Goal: Task Accomplishment & Management: Complete application form

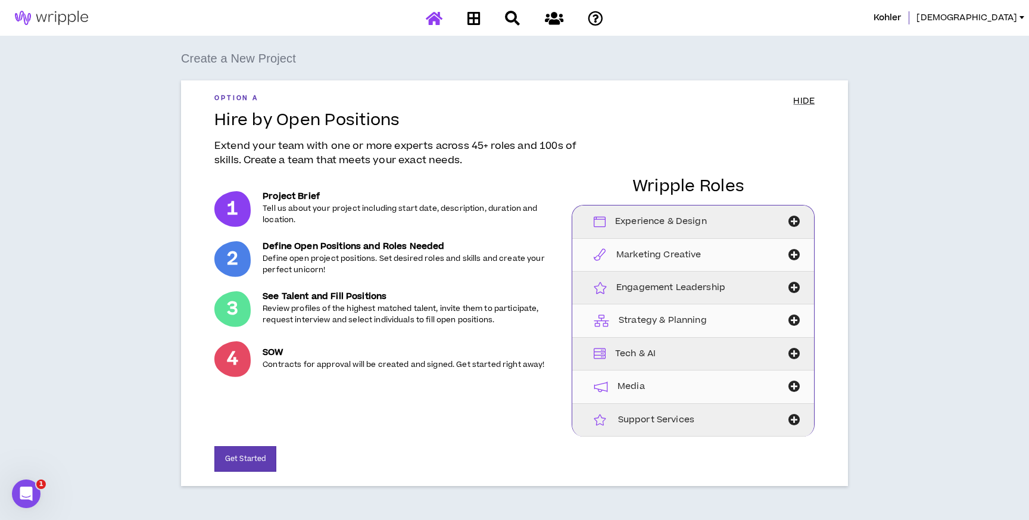
click at [435, 22] on icon at bounding box center [434, 18] width 17 height 15
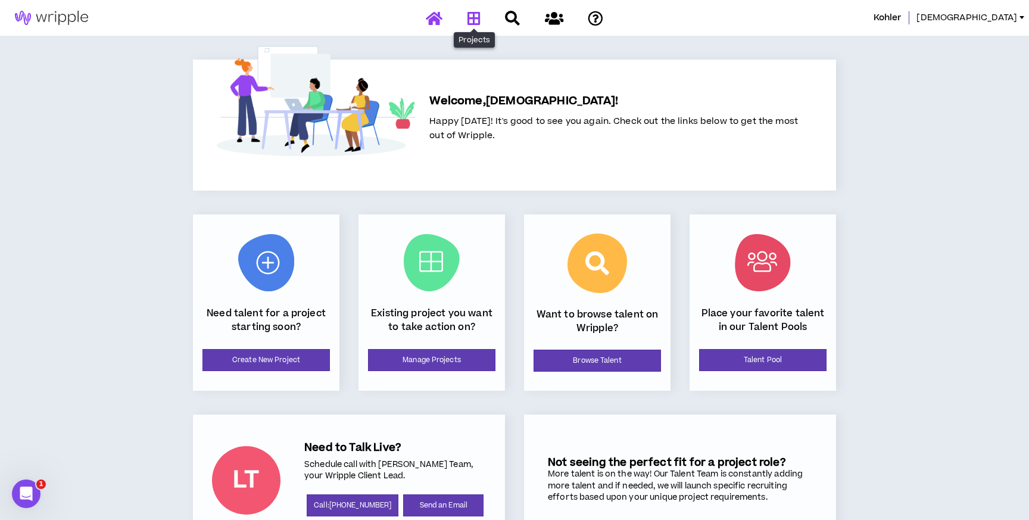
click at [477, 17] on icon at bounding box center [473, 18] width 13 height 15
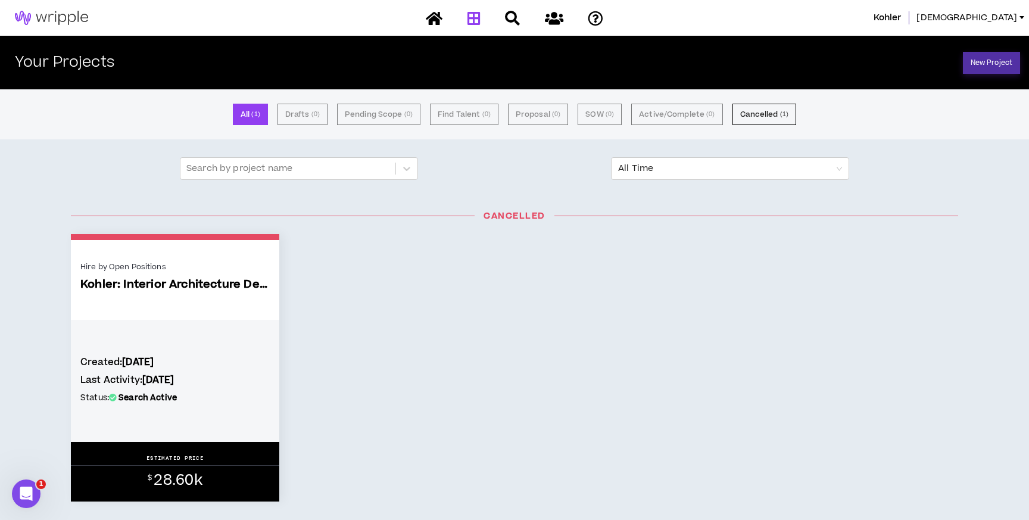
click at [1004, 57] on link "New Project" at bounding box center [991, 63] width 57 height 22
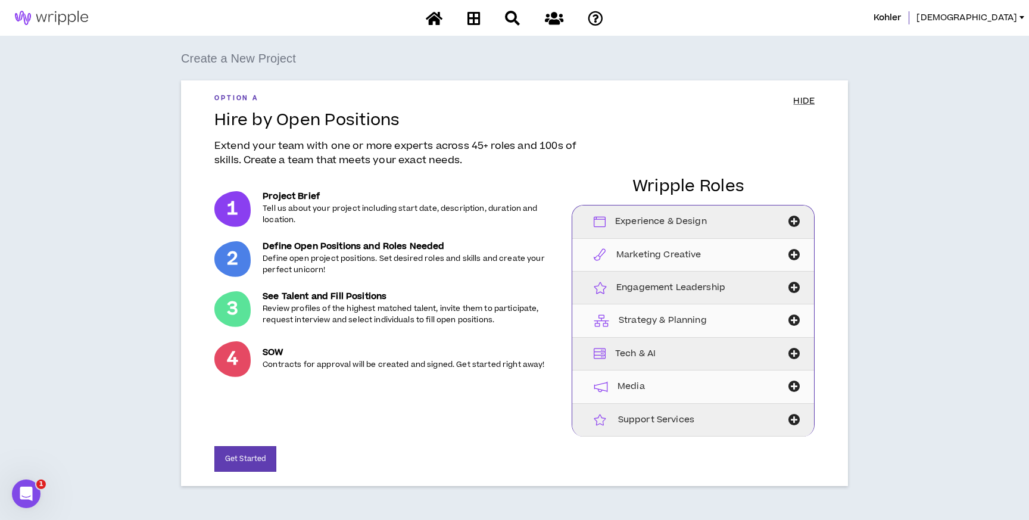
click at [214, 314] on p "3" at bounding box center [232, 309] width 36 height 36
click at [233, 313] on p "3" at bounding box center [232, 309] width 36 height 36
click at [257, 452] on button "Get Started" at bounding box center [245, 459] width 62 height 26
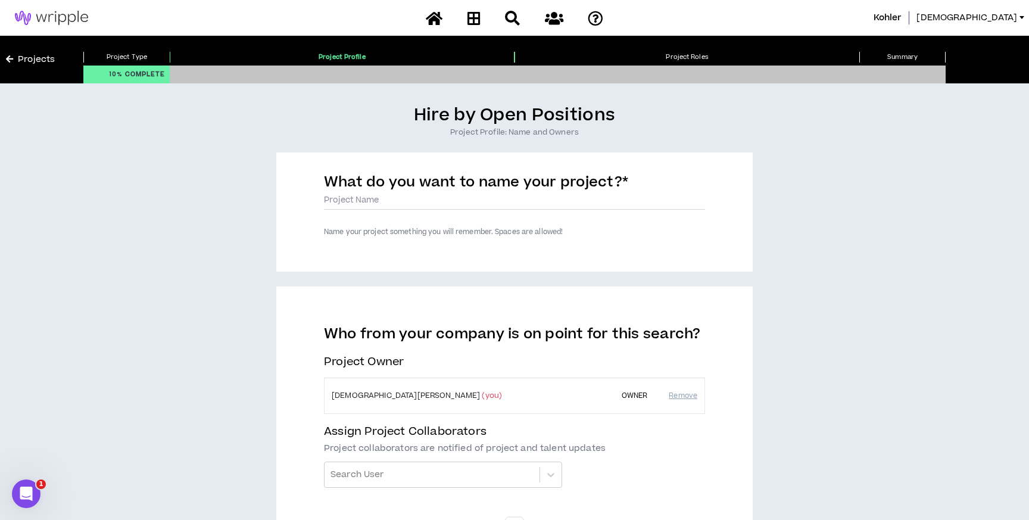
click at [383, 227] on label "Name your project something you will remember. Spaces are allowed!" at bounding box center [443, 232] width 239 height 10
click at [377, 218] on div "What do you want to name your project? *" at bounding box center [514, 196] width 381 height 46
click at [370, 215] on div "What do you want to name your project? *" at bounding box center [514, 196] width 381 height 46
click at [376, 241] on div "What do you want to name your project? * Name your project something you will r…" at bounding box center [514, 211] width 476 height 119
click at [373, 236] on label "Name your project something you will remember. Spaces are allowed!" at bounding box center [443, 232] width 239 height 10
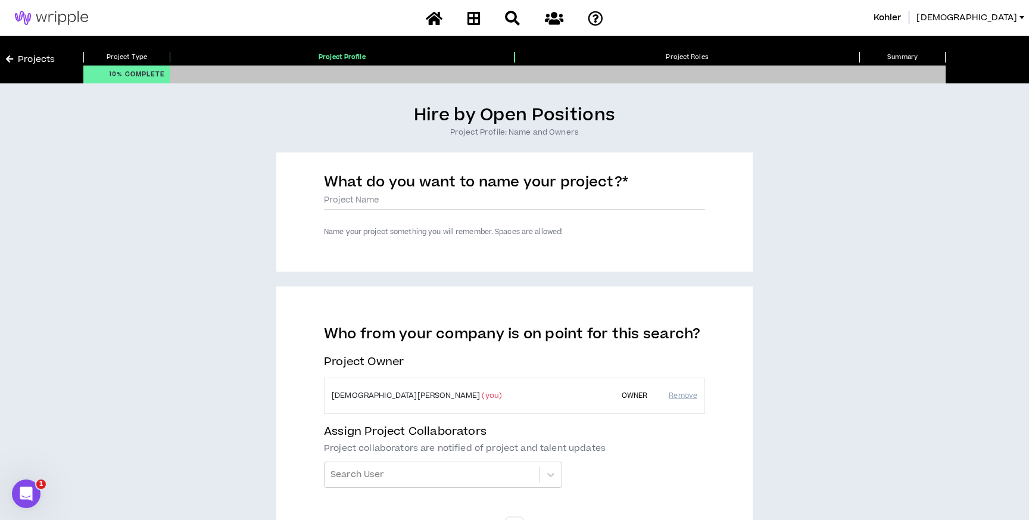
click at [627, 213] on div "What do you want to name your project? *" at bounding box center [514, 196] width 381 height 46
click at [626, 213] on div "What do you want to name your project? *" at bounding box center [514, 196] width 381 height 46
click at [396, 193] on label "What do you want to name your project? *" at bounding box center [476, 184] width 304 height 24
click at [396, 193] on input "What do you want to name your project? *" at bounding box center [514, 201] width 381 height 18
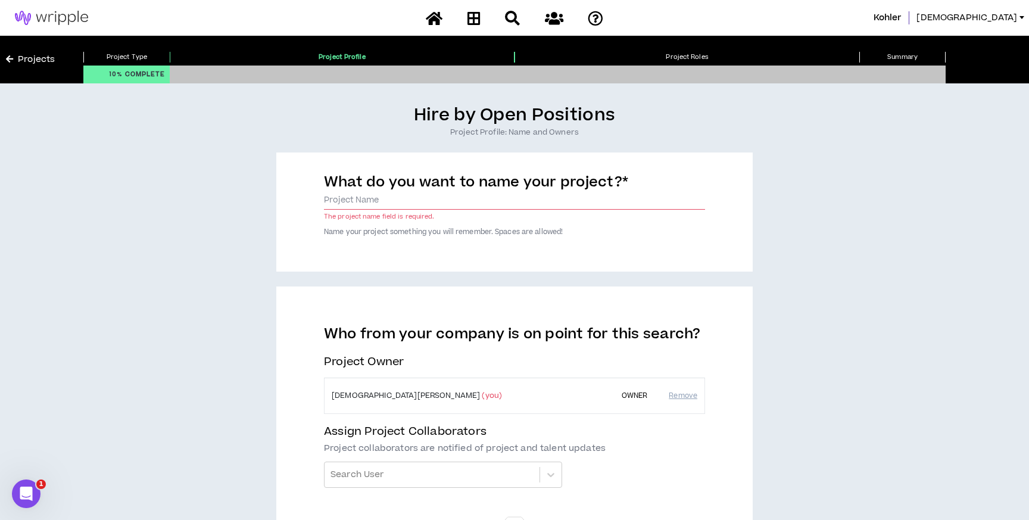
click at [396, 193] on label "What do you want to name your project? *" at bounding box center [476, 184] width 304 height 24
click at [396, 193] on input "What do you want to name your project? *" at bounding box center [514, 201] width 381 height 18
click at [396, 193] on label "What do you want to name your project? *" at bounding box center [476, 184] width 304 height 24
click at [396, 193] on input "What do you want to name your project? *" at bounding box center [514, 201] width 381 height 18
click at [391, 199] on input "What do you want to name your project? *" at bounding box center [514, 201] width 381 height 18
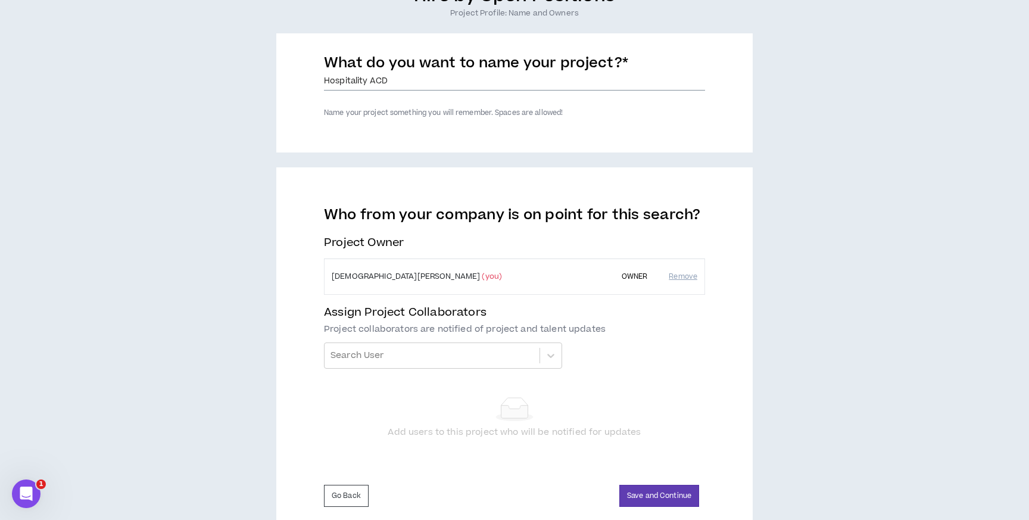
scroll to position [154, 0]
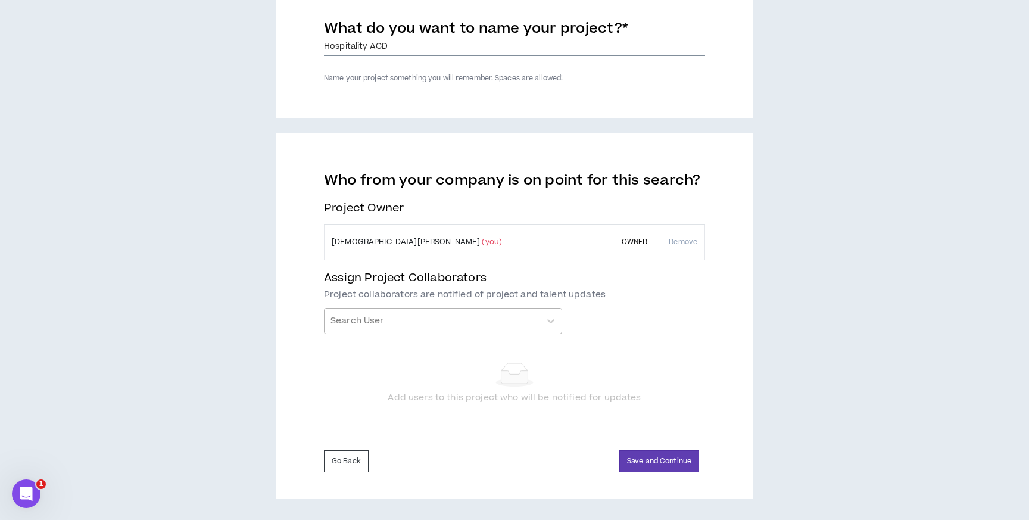
type input "Hospitality ACD"
click at [417, 321] on div at bounding box center [431, 321] width 203 height 20
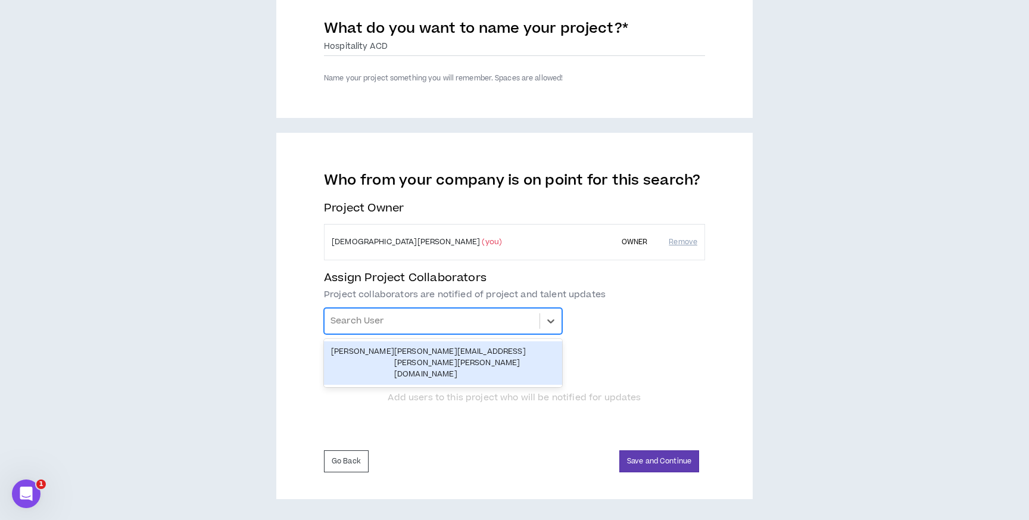
click at [394, 346] on div "[PERSON_NAME]" at bounding box center [362, 363] width 63 height 35
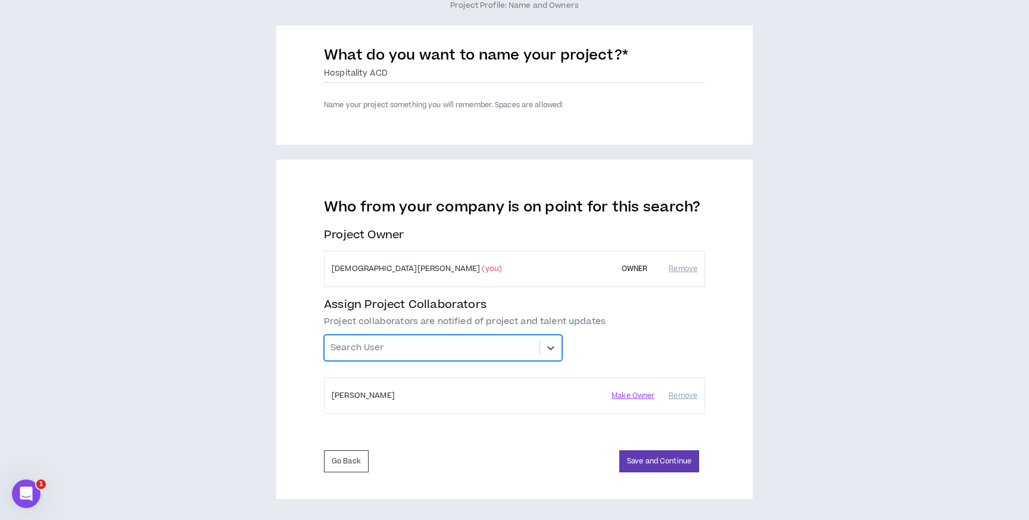
scroll to position [127, 0]
click at [674, 464] on button "Save and Continue" at bounding box center [659, 461] width 80 height 22
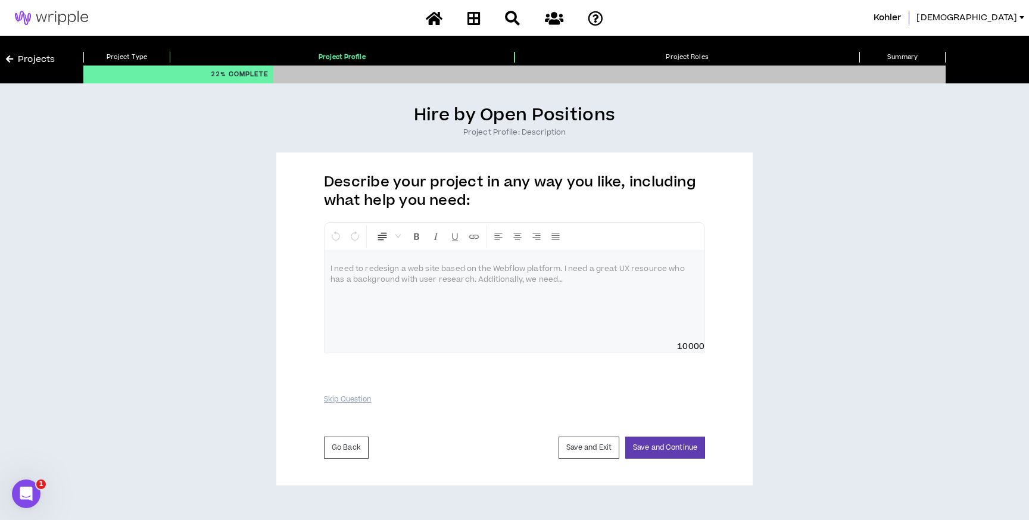
click at [417, 301] on div at bounding box center [514, 295] width 380 height 89
